Goal: Information Seeking & Learning: Learn about a topic

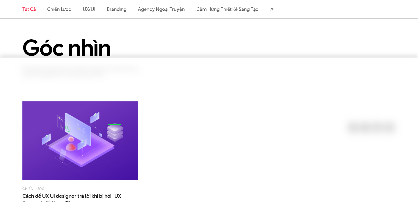
scroll to position [61, 0]
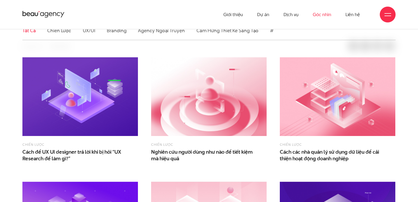
scroll to position [123, 0]
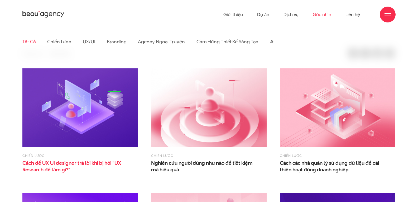
drag, startPoint x: 76, startPoint y: 178, endPoint x: 85, endPoint y: 177, distance: 9.0
click at [76, 173] on span "Cách để UX UI designer trả lời khi bị hỏi “UX Research để làm gì?”" at bounding box center [74, 165] width 105 height 13
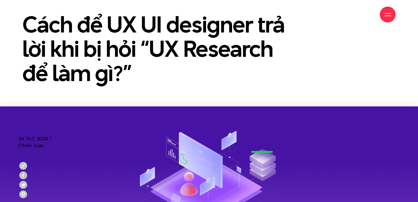
scroll to position [61, 0]
